Goal: Navigation & Orientation: Find specific page/section

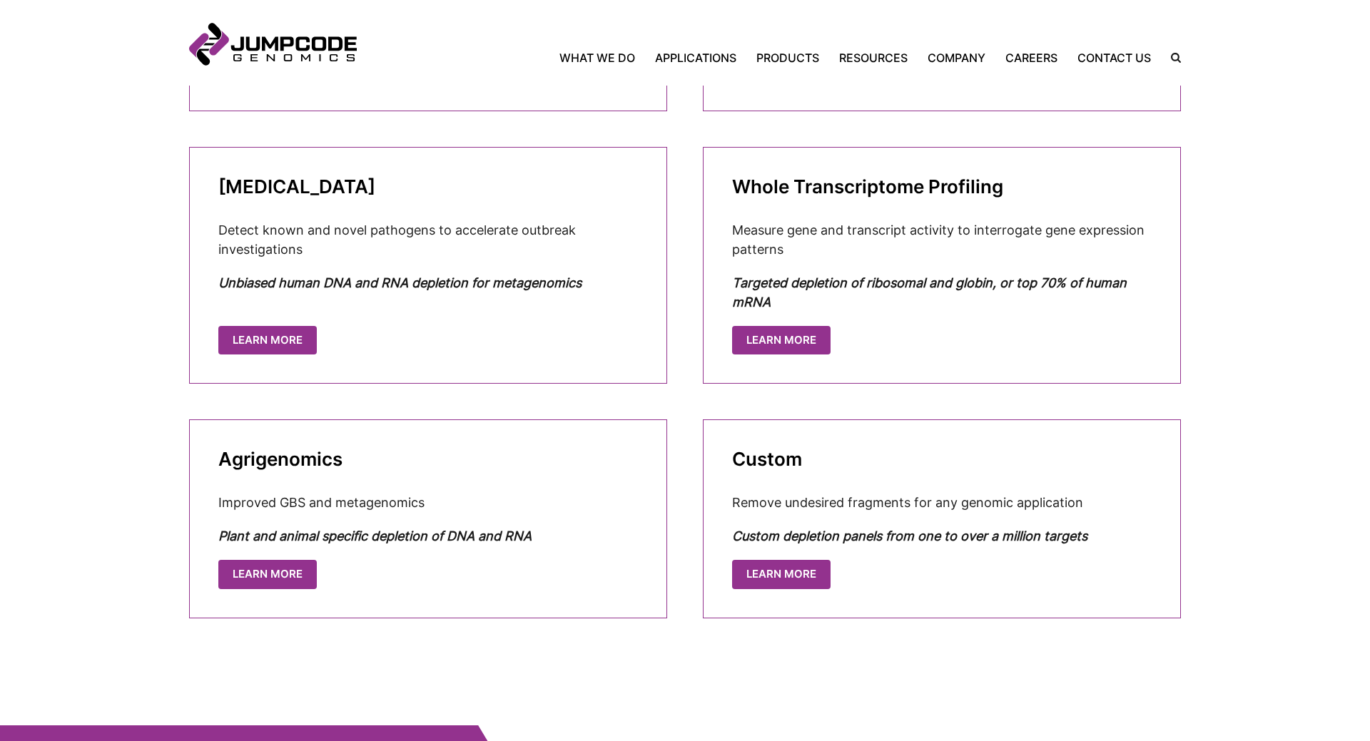
scroll to position [350, 0]
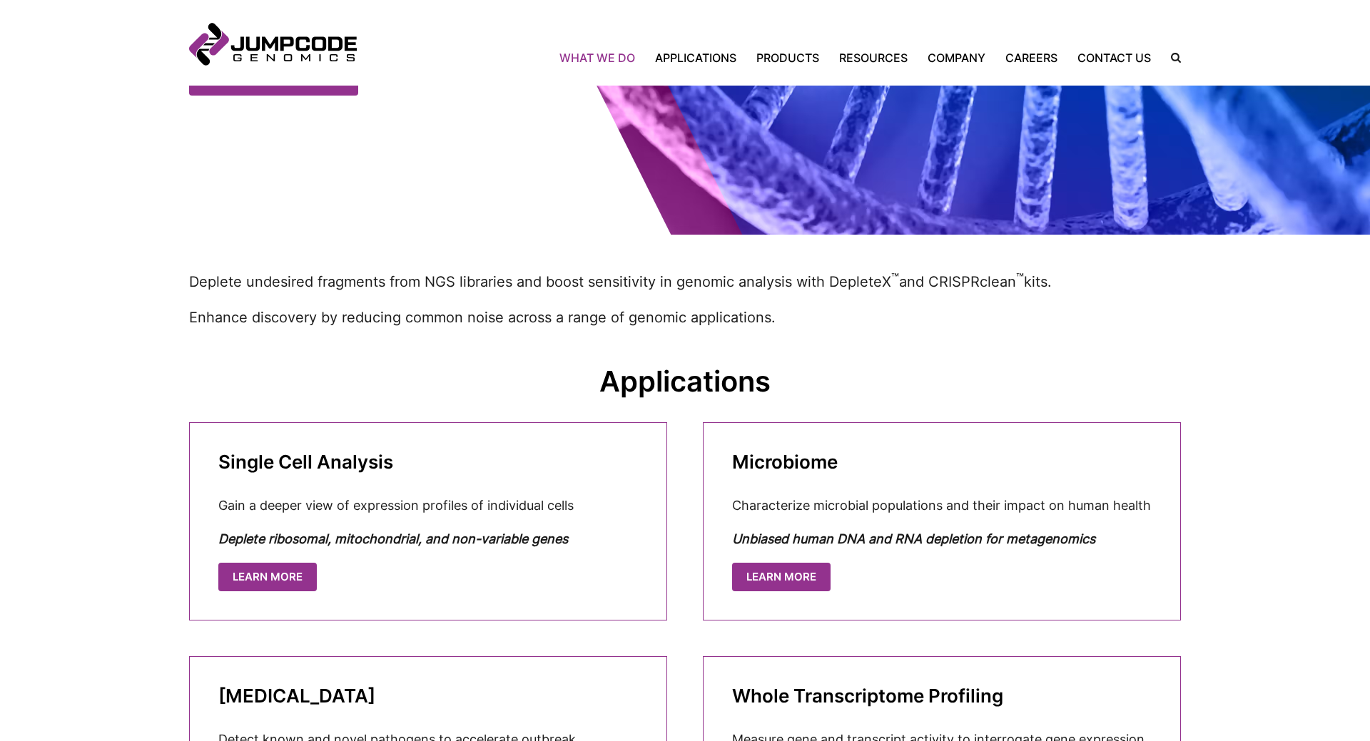
click at [583, 55] on link "What We Do" at bounding box center [602, 57] width 86 height 17
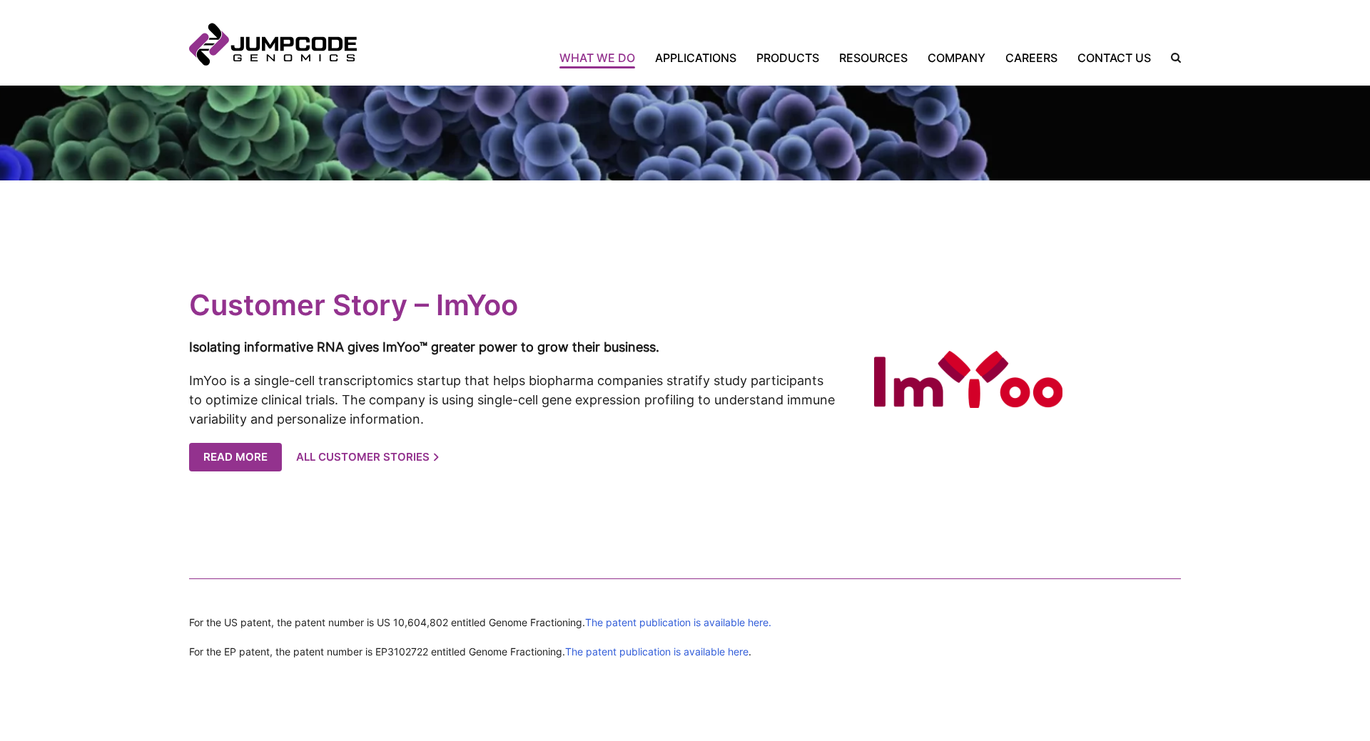
scroll to position [2838, 0]
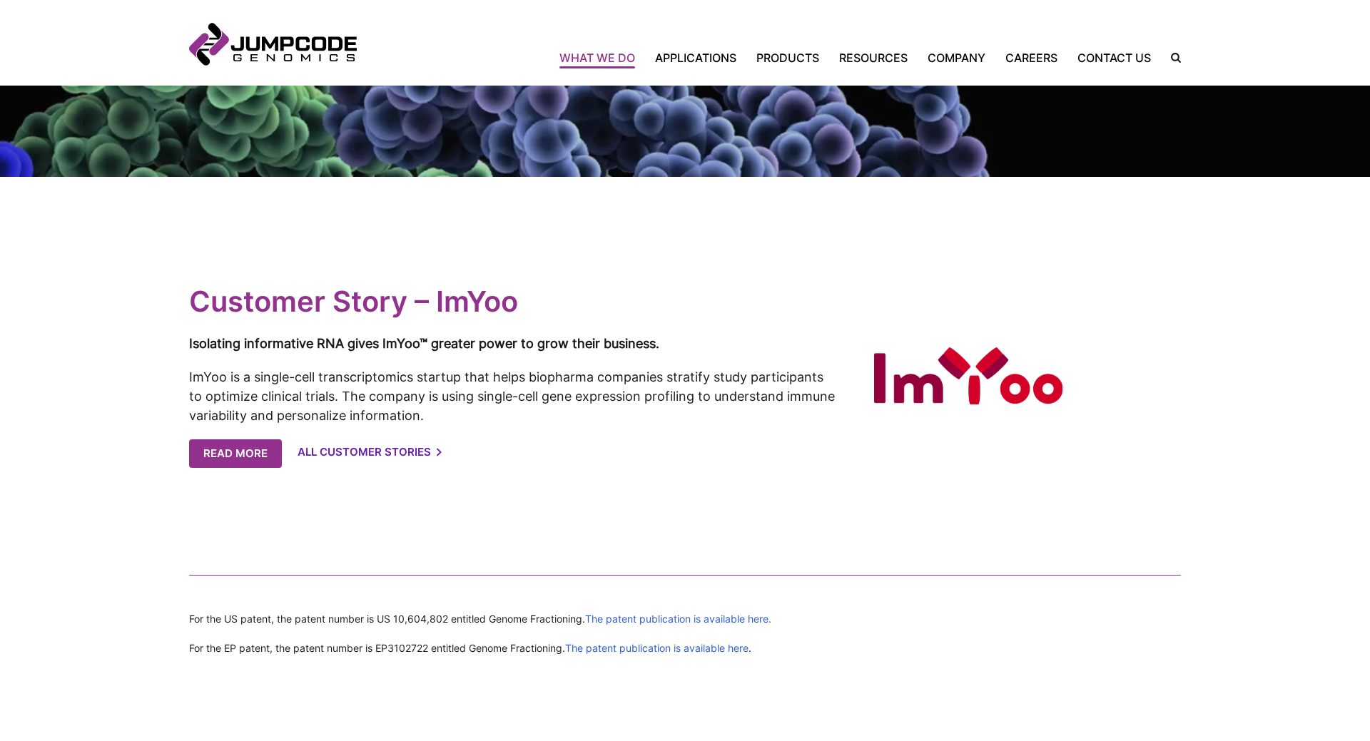
click at [382, 449] on link "All Customer Stories" at bounding box center [368, 452] width 143 height 29
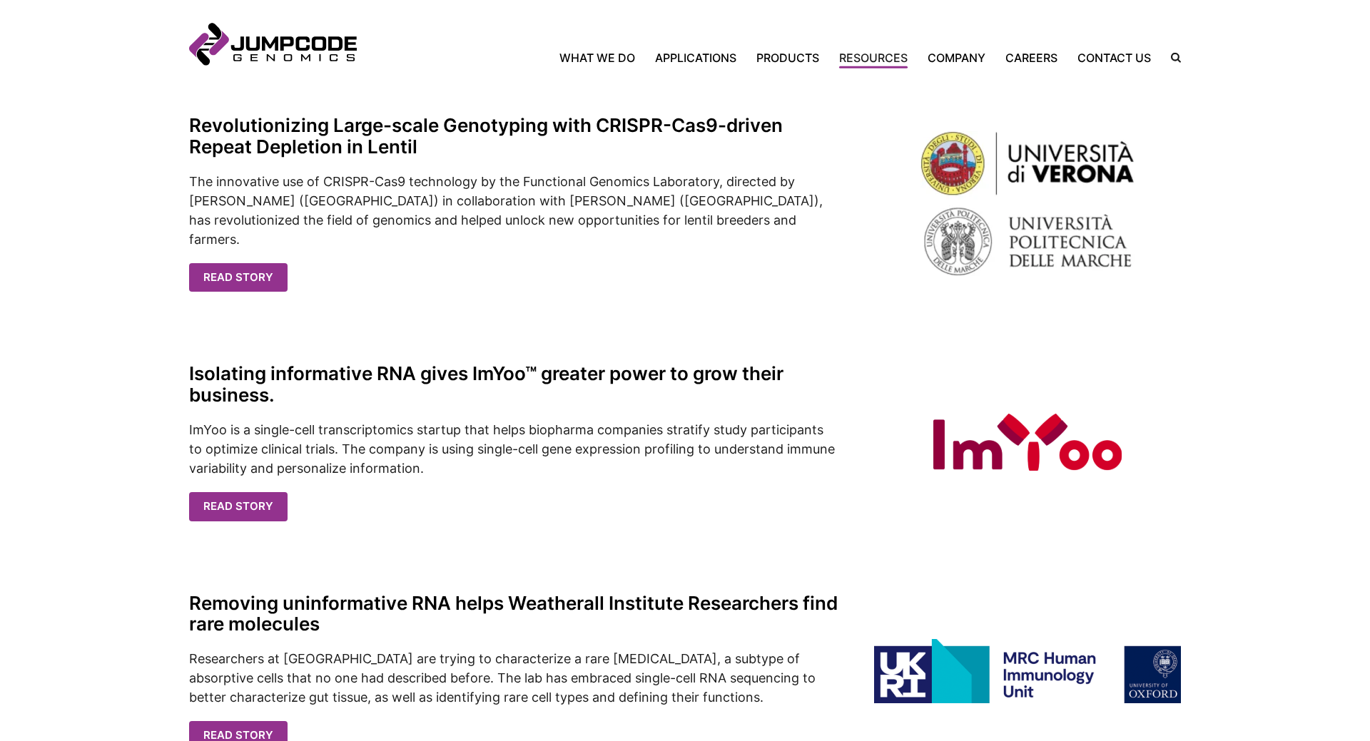
scroll to position [392, 0]
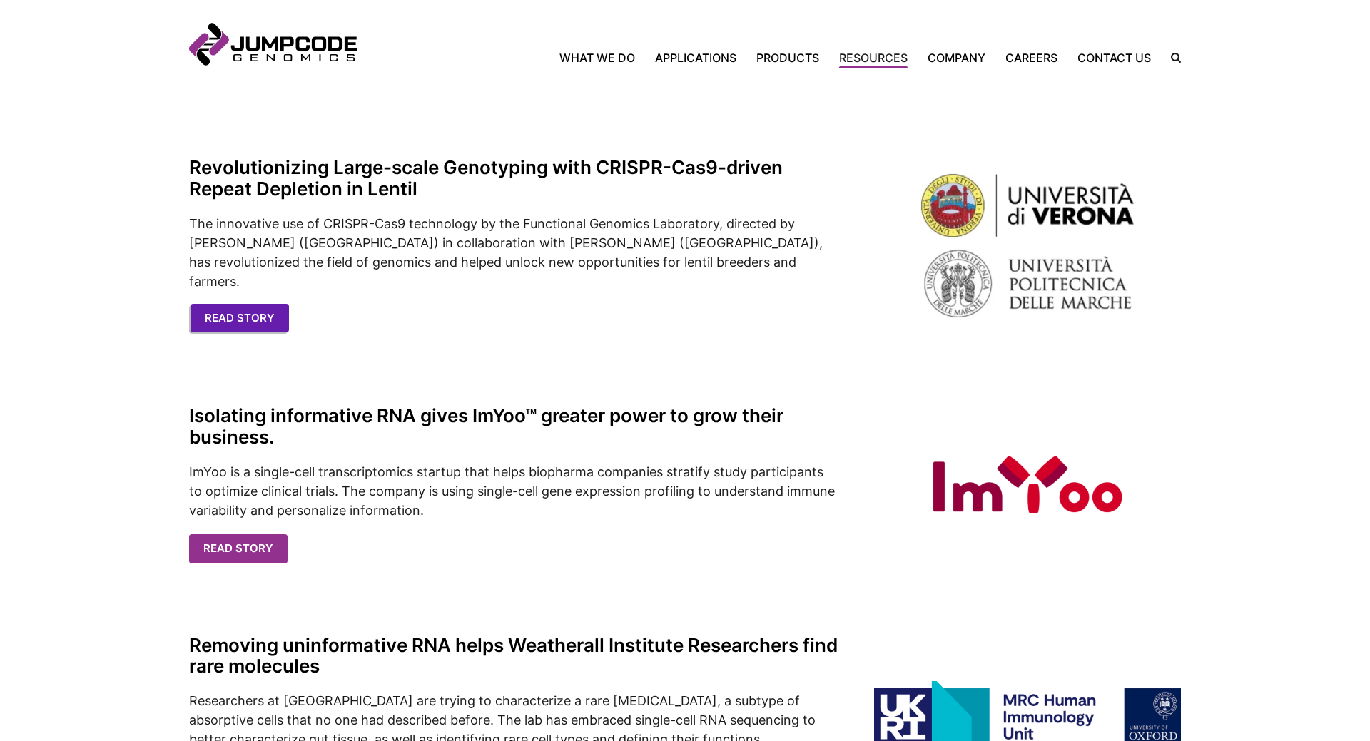
click at [233, 317] on link "Read Story" at bounding box center [239, 318] width 98 height 29
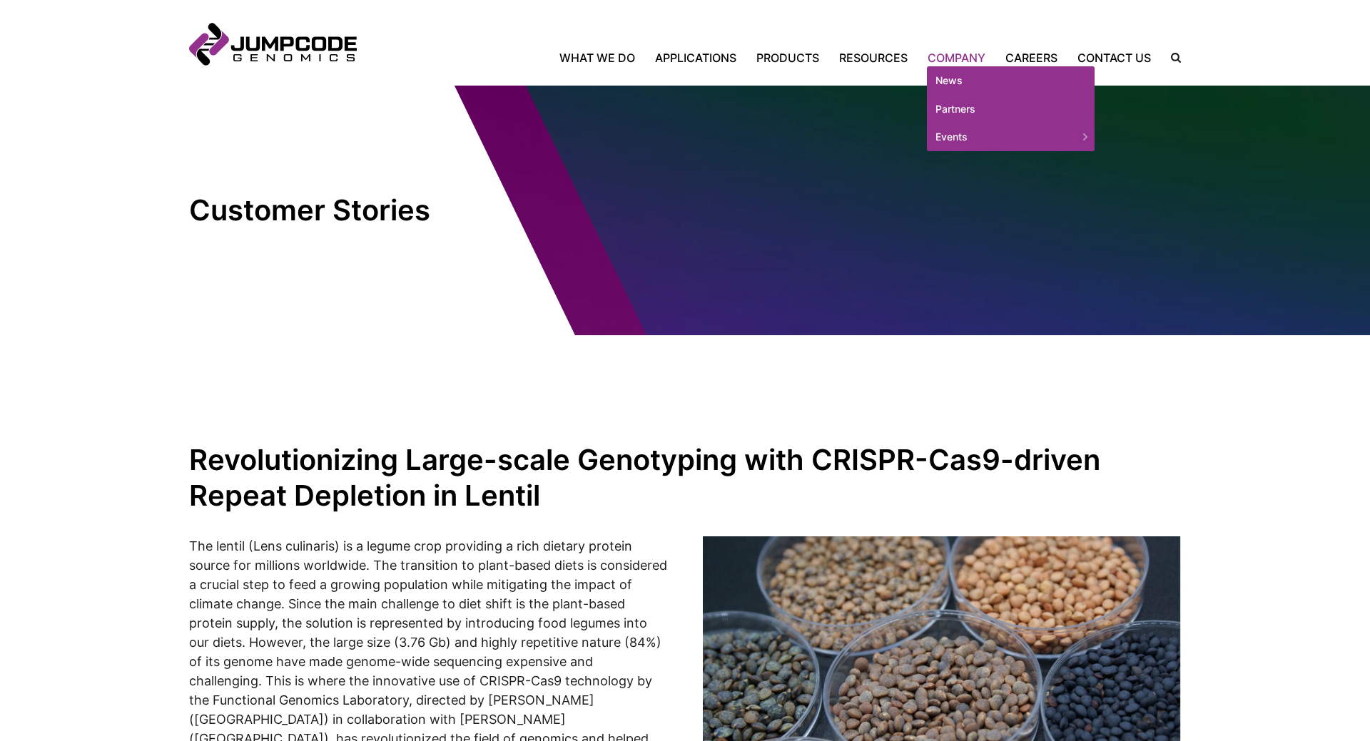
click at [945, 56] on link "Company" at bounding box center [956, 57] width 78 height 17
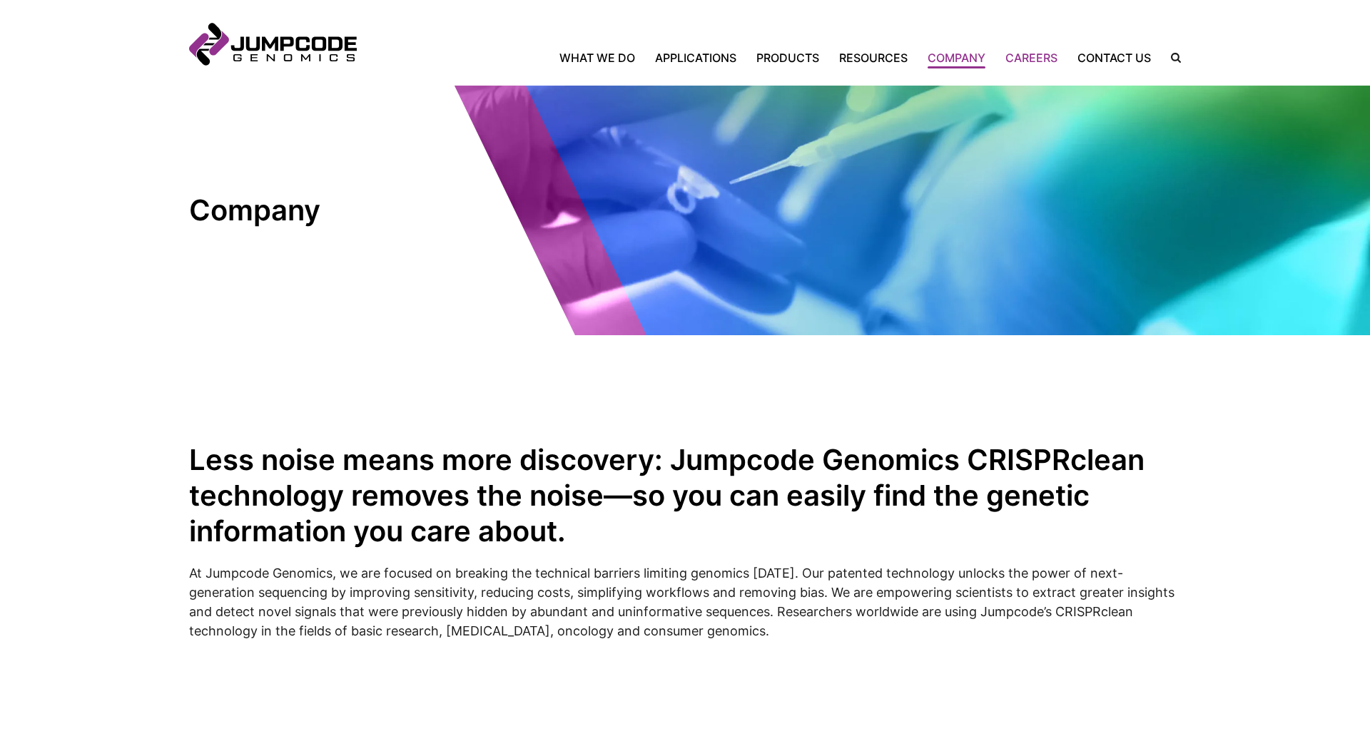
click at [1040, 58] on link "Careers" at bounding box center [1031, 57] width 72 height 17
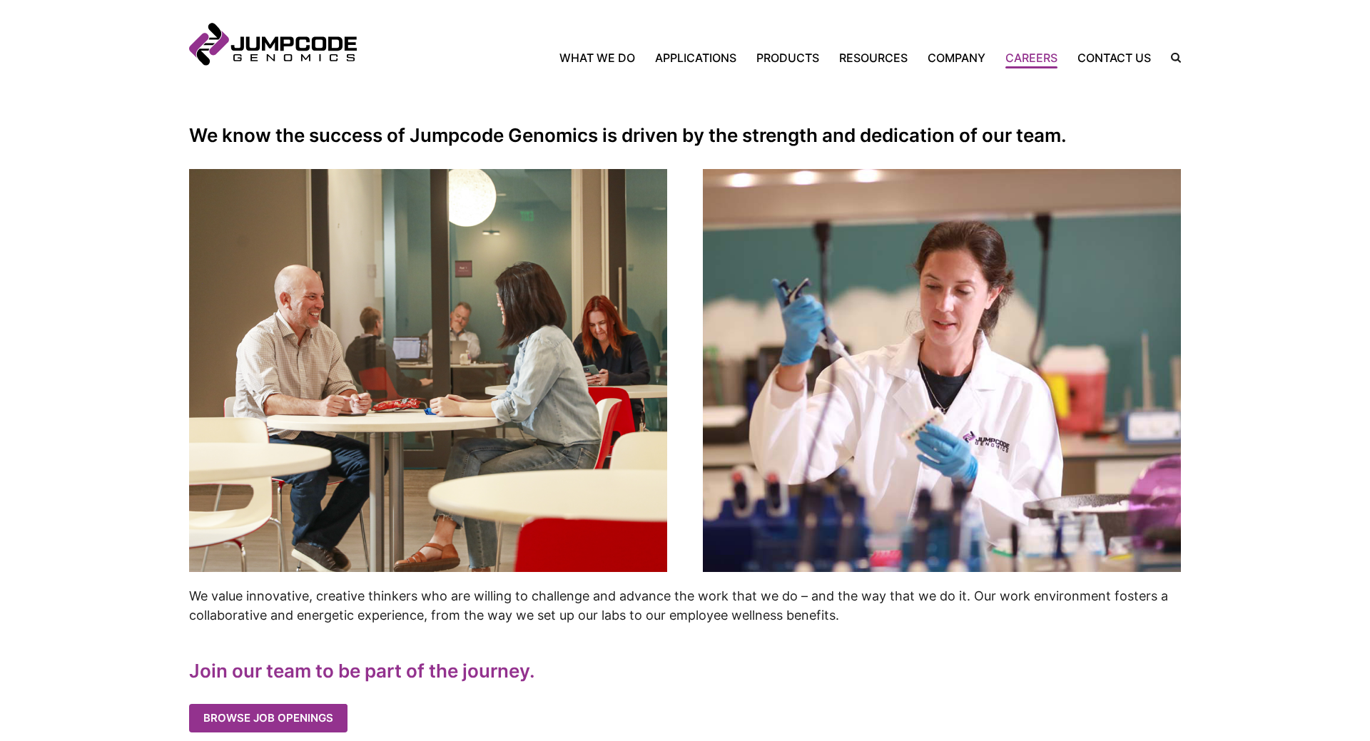
scroll to position [291, 0]
